Goal: Information Seeking & Learning: Learn about a topic

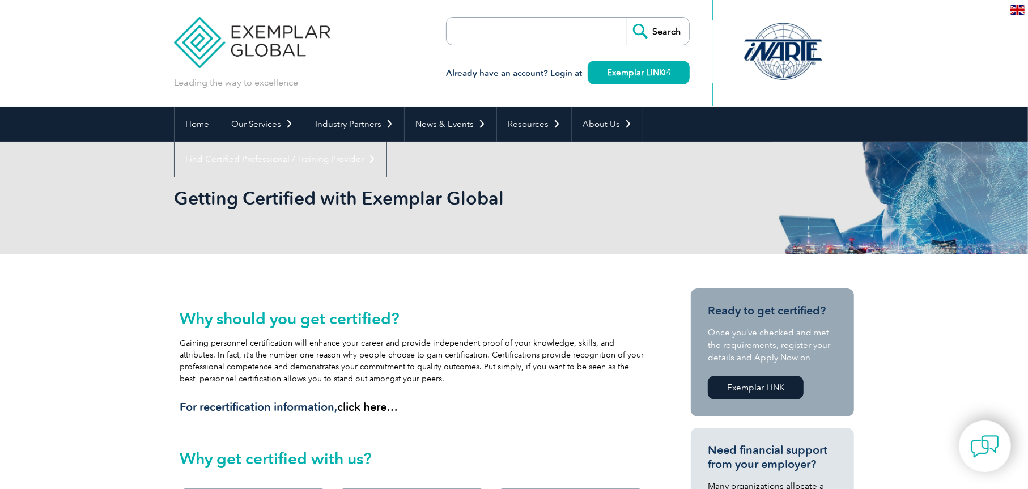
click at [1013, 11] on img at bounding box center [1017, 10] width 14 height 11
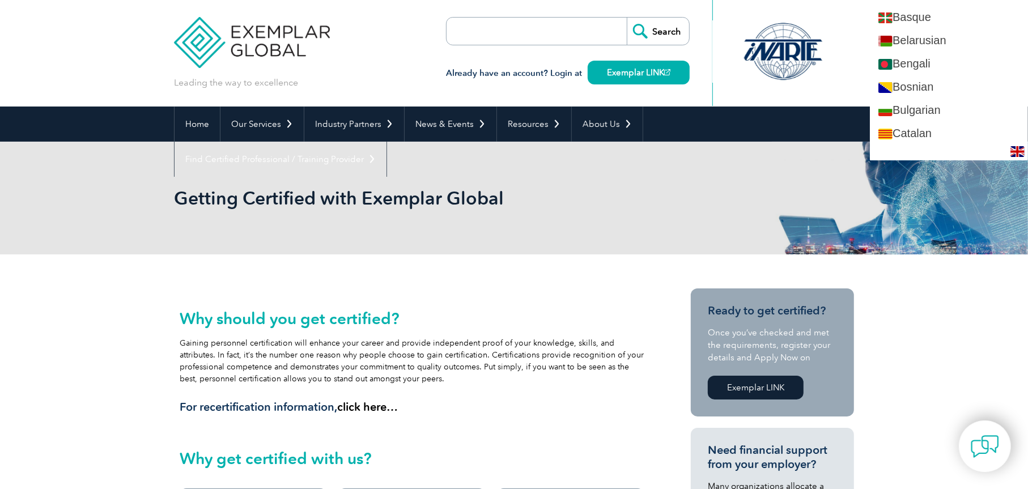
scroll to position [283, 0]
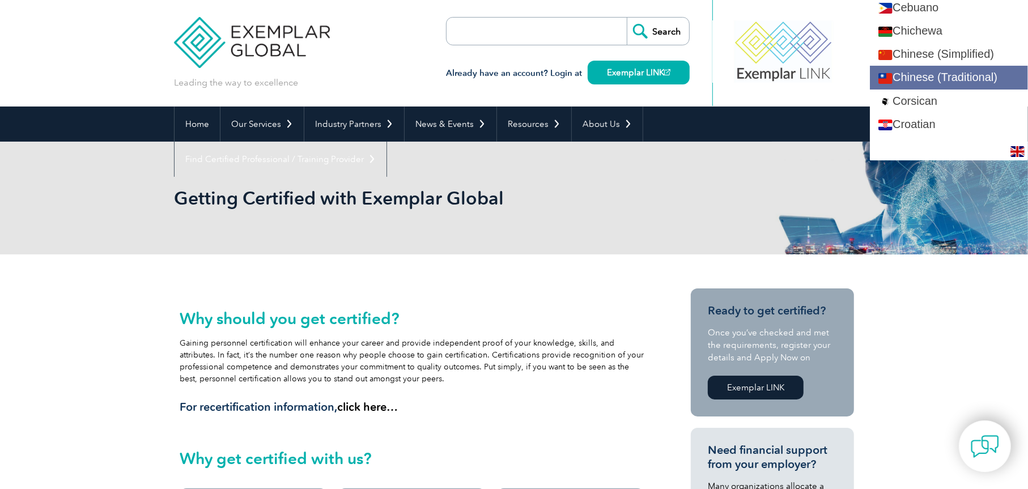
click at [998, 77] on link "Chinese (Traditional)" at bounding box center [949, 77] width 158 height 23
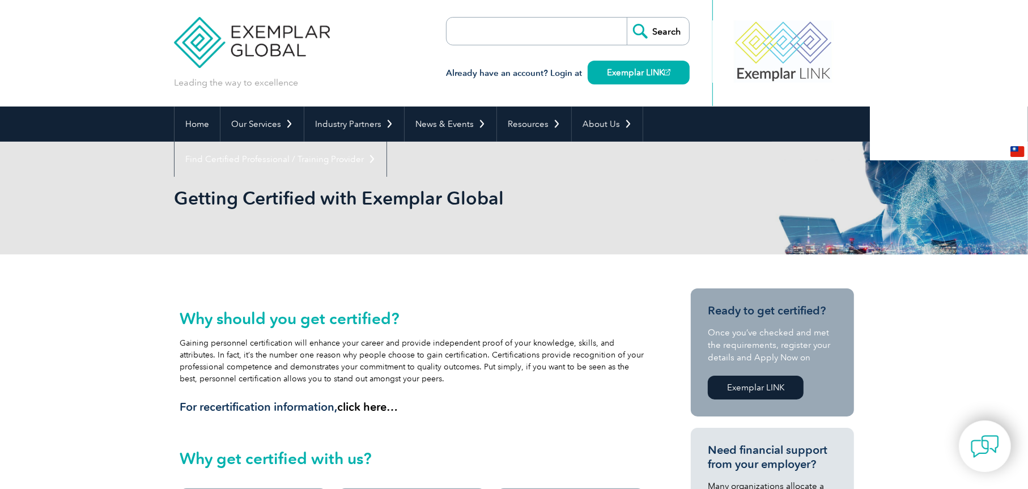
scroll to position [0, 0]
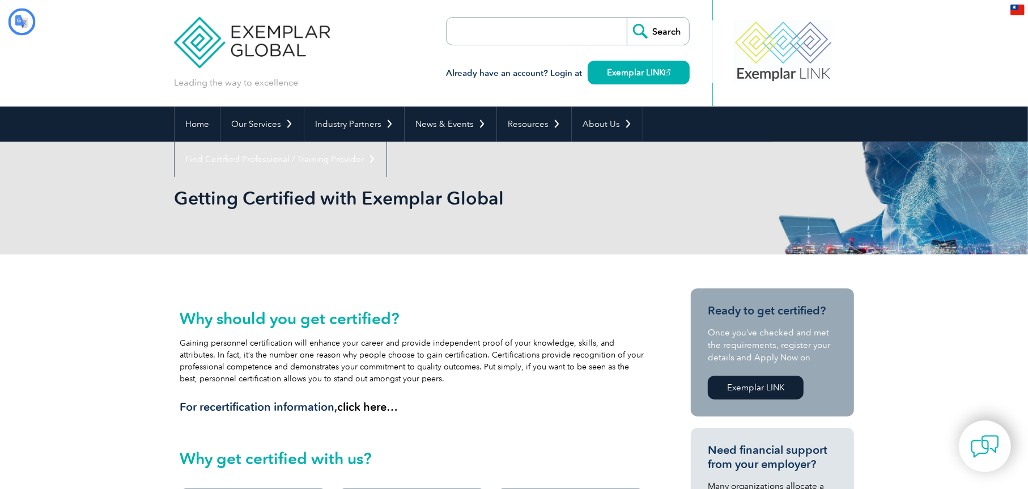
type input "搜尋"
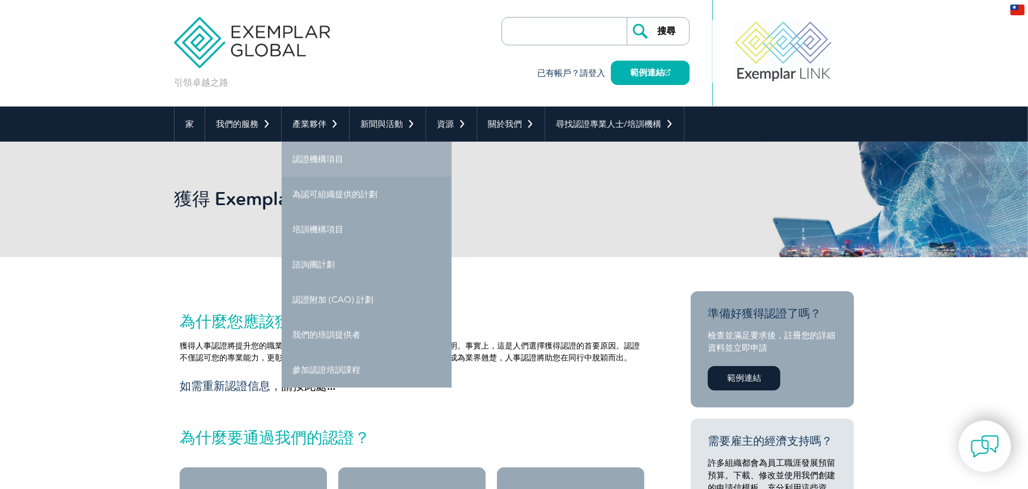
click at [322, 162] on font "認證機構項目" at bounding box center [317, 159] width 51 height 10
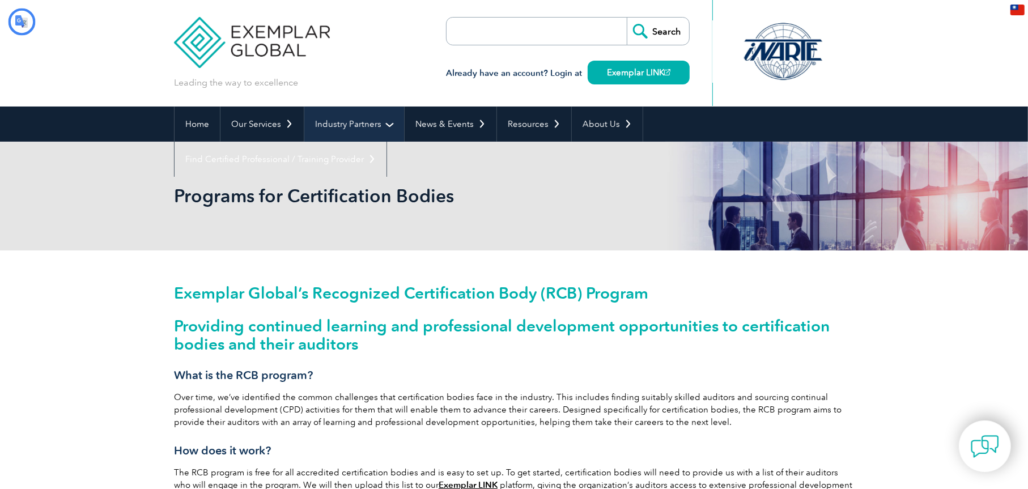
type input "搜尋"
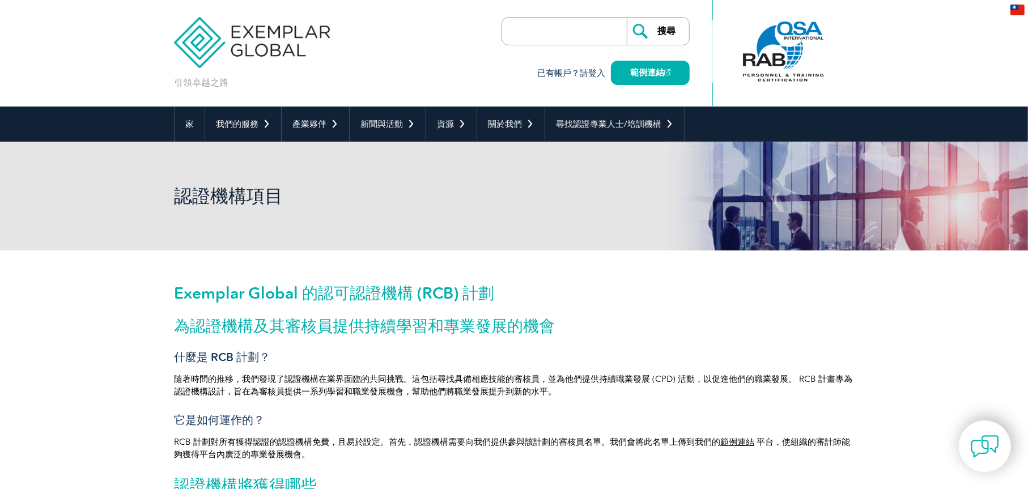
click at [535, 35] on input "search" at bounding box center [567, 31] width 119 height 27
type input "sqf"
click at [653, 31] on input "搜尋" at bounding box center [658, 31] width 62 height 27
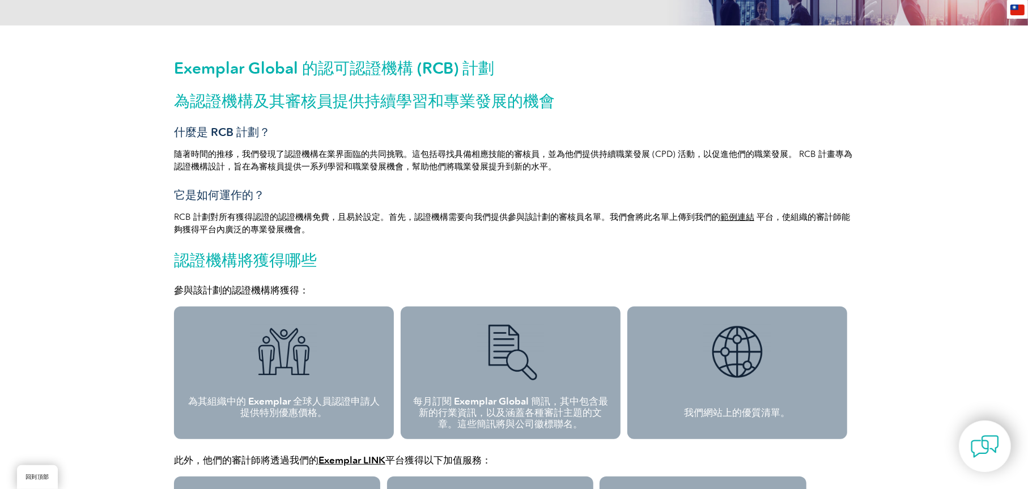
scroll to position [227, 0]
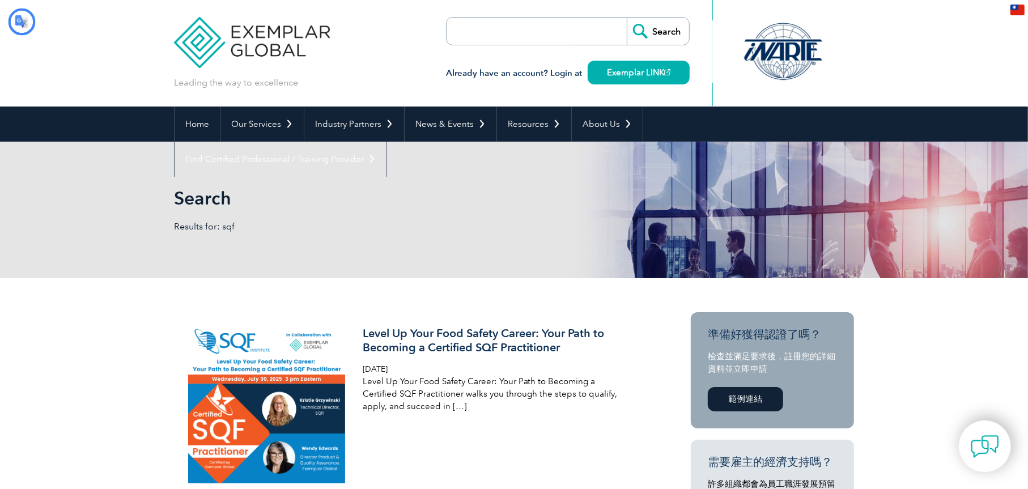
type input "搜尋"
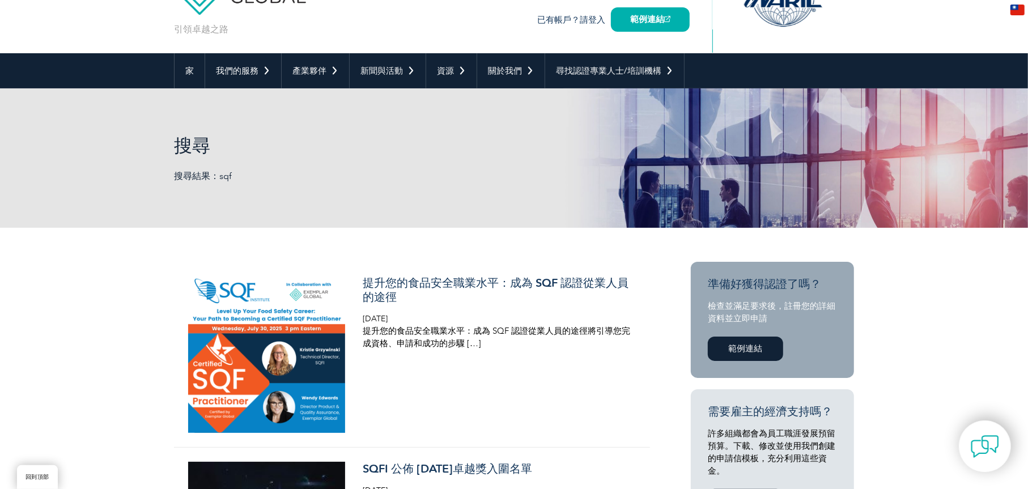
scroll to position [227, 0]
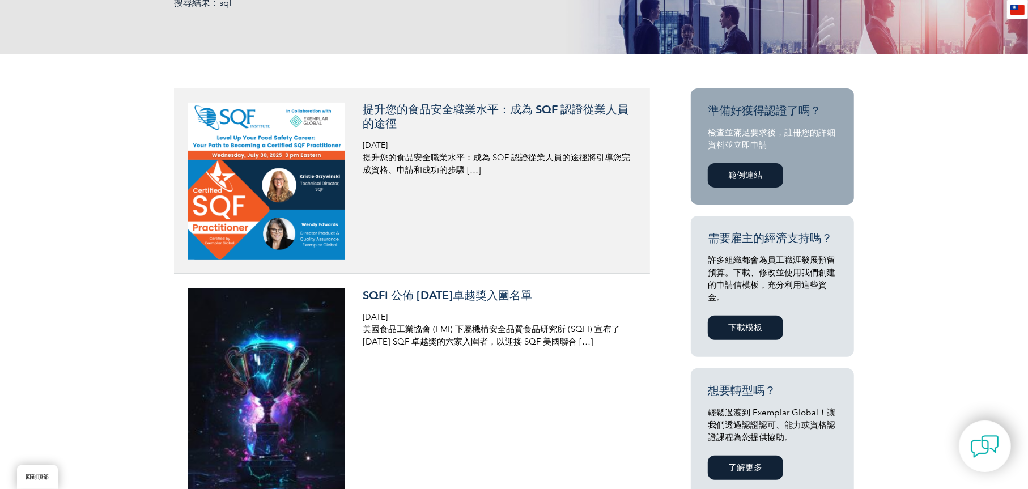
click at [363, 114] on font "提升您的食品安全職業水平：成為 SQF 認證從業人員的途徑" at bounding box center [496, 117] width 266 height 28
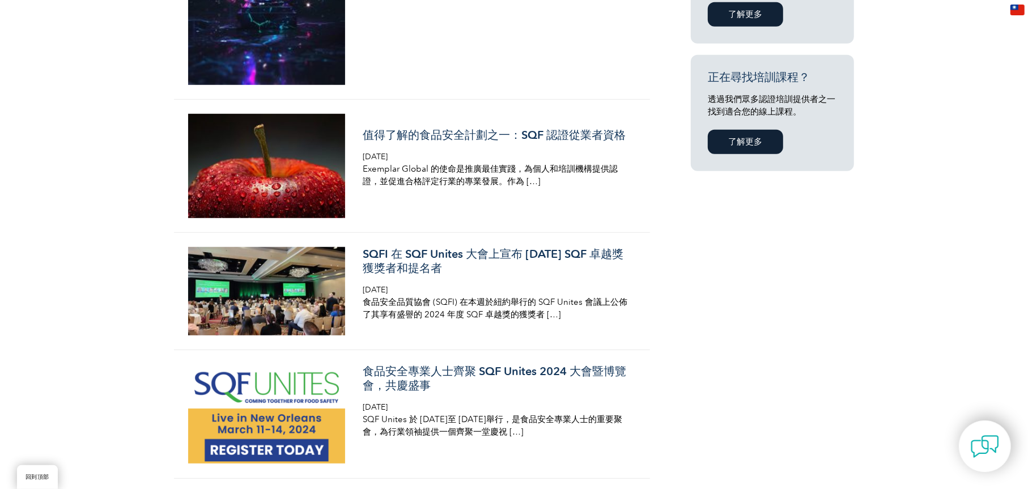
scroll to position [850, 0]
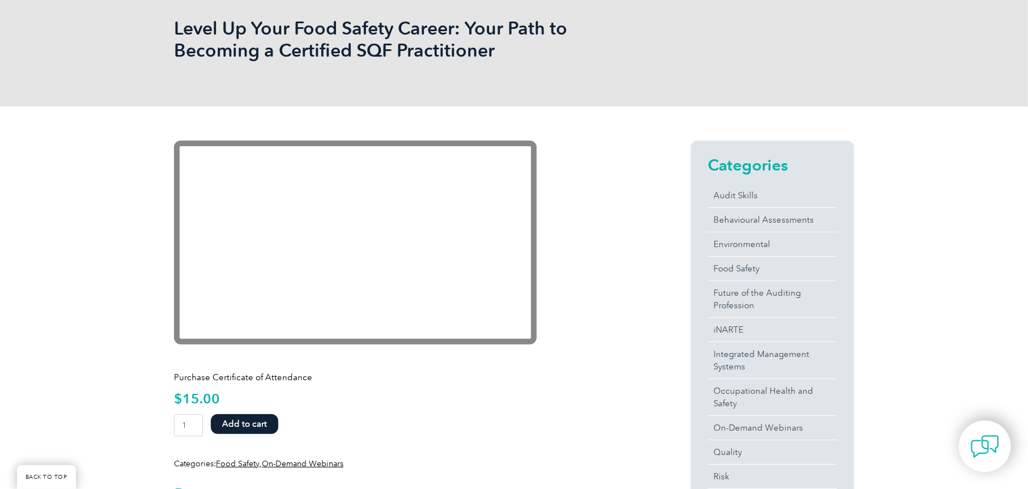
scroll to position [227, 0]
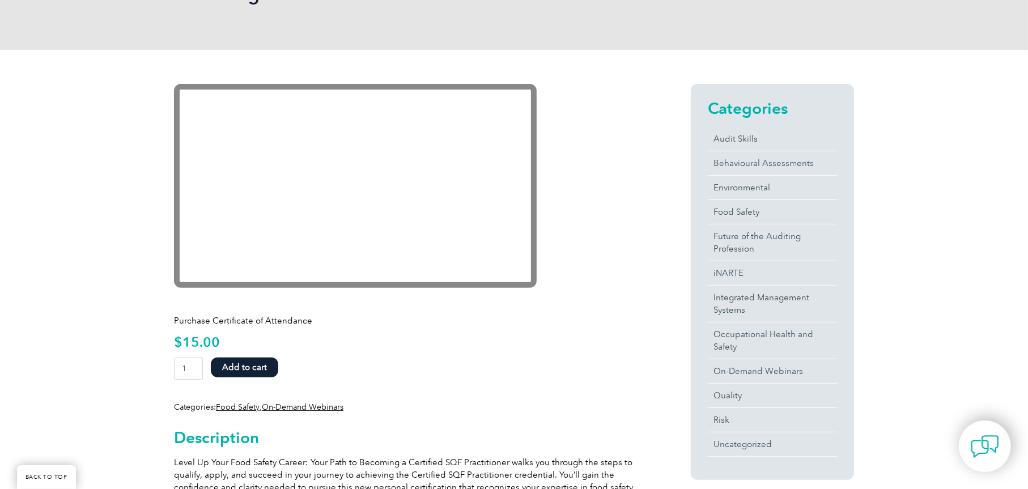
drag, startPoint x: 895, startPoint y: 271, endPoint x: 939, endPoint y: 230, distance: 59.7
drag, startPoint x: 100, startPoint y: 188, endPoint x: 912, endPoint y: 177, distance: 811.5
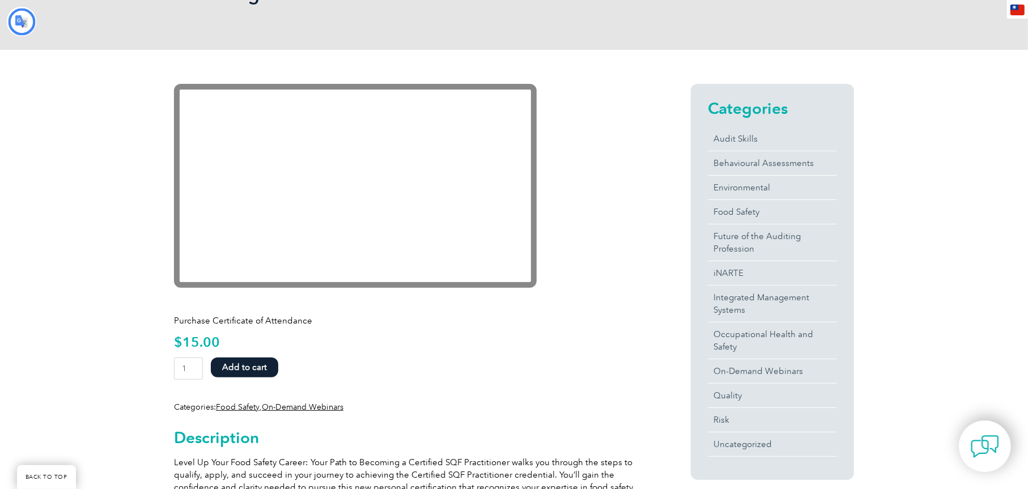
type input "搜尋"
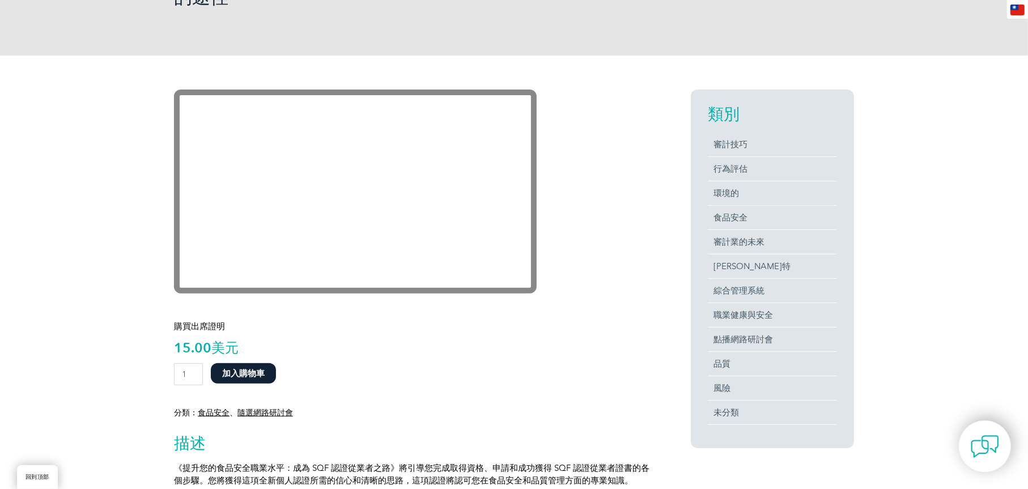
drag, startPoint x: 1029, startPoint y: 206, endPoint x: 82, endPoint y: 228, distance: 947.1
click at [82, 228] on div "購買出席證明 15.00 美元 提升您的食品安全職業水平：成為 SQF 認證從業人員的途徑數量 1 加入購物車 分類： 食品安全 、 隨選網路研討會 Desc…" at bounding box center [514, 485] width 1028 height 859
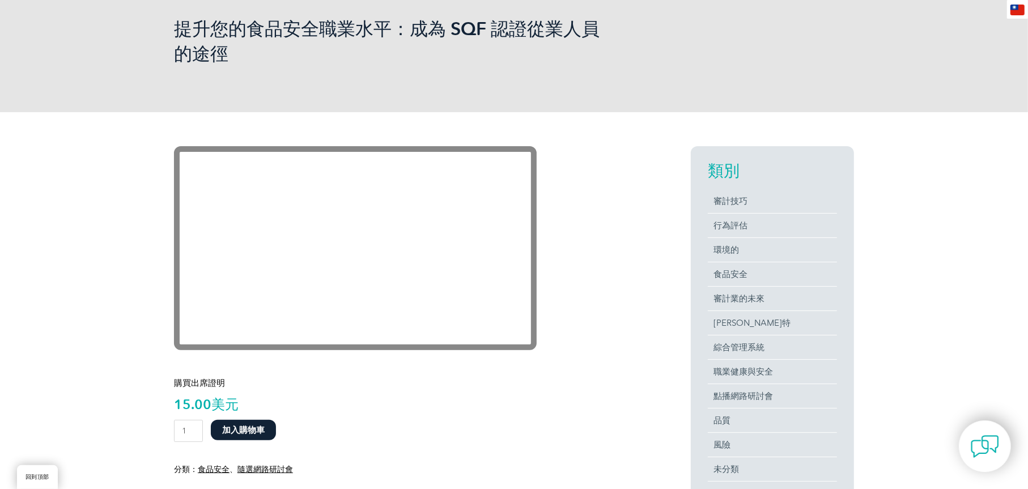
scroll to position [113, 0]
